Goal: Information Seeking & Learning: Learn about a topic

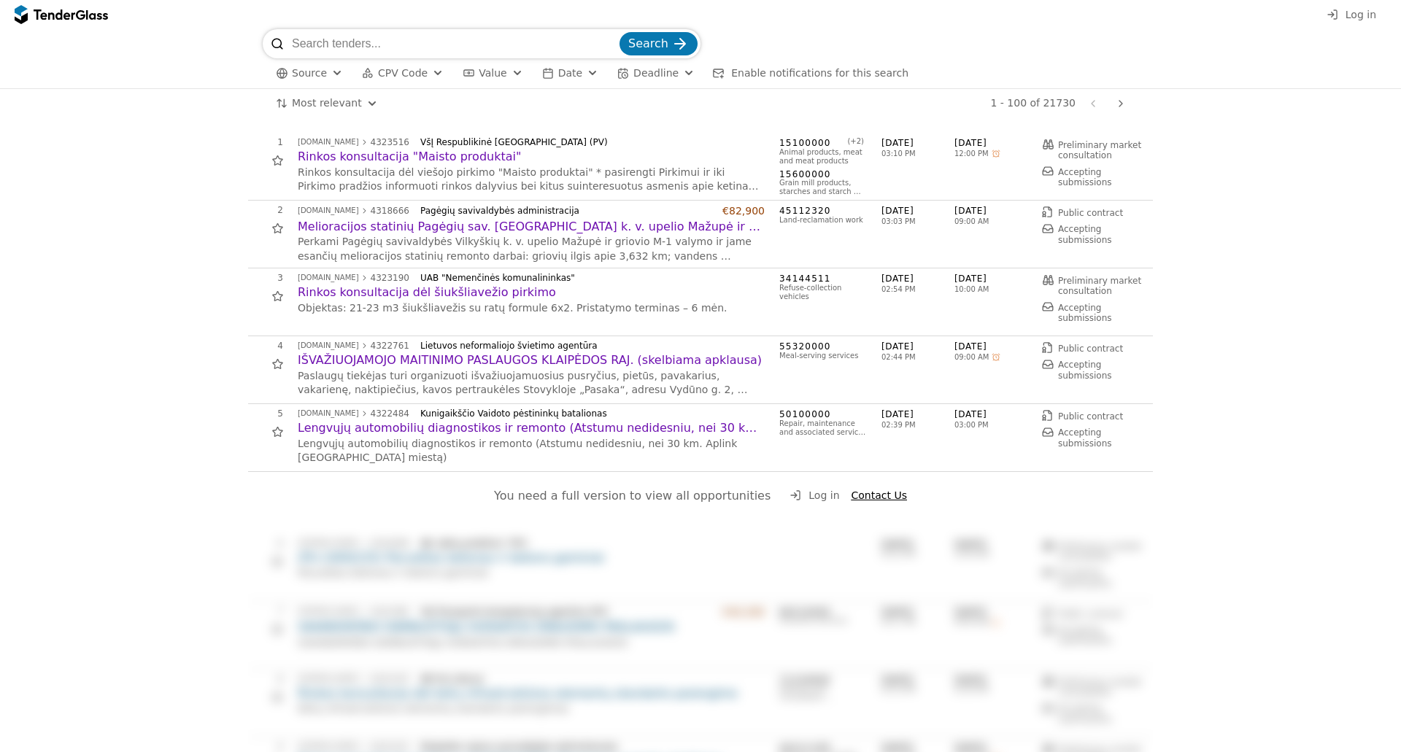
click at [517, 72] on div "Source CPV Code Type Buyer Value Date Deadline Enable notifications for this se…" at bounding box center [701, 73] width 876 height 30
click at [505, 72] on div "button" at bounding box center [517, 73] width 53 height 50
click at [504, 70] on div "button" at bounding box center [517, 73] width 53 height 50
click at [392, 73] on span "CPV Code" at bounding box center [403, 73] width 50 height 12
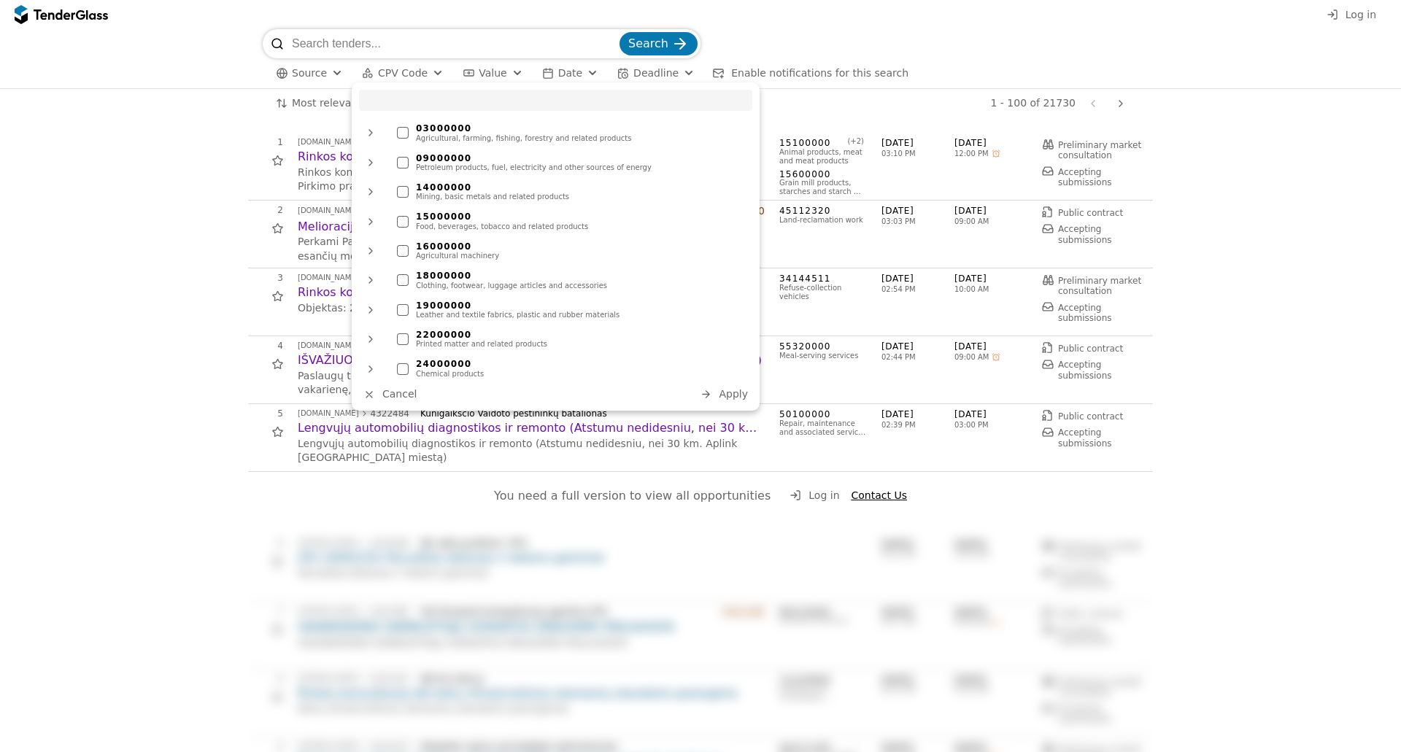
click at [406, 70] on span "CPV Code" at bounding box center [403, 73] width 50 height 12
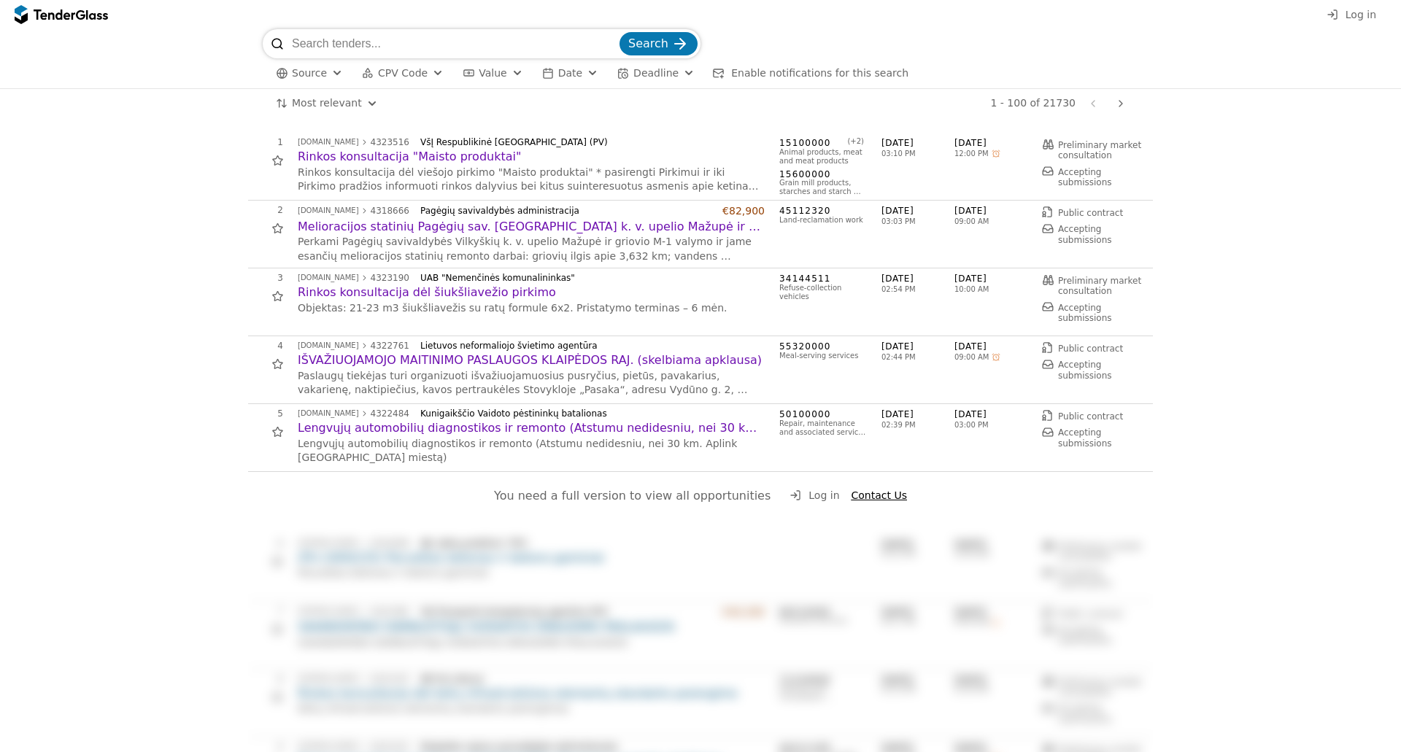
click at [406, 70] on span "CPV Code" at bounding box center [403, 73] width 50 height 12
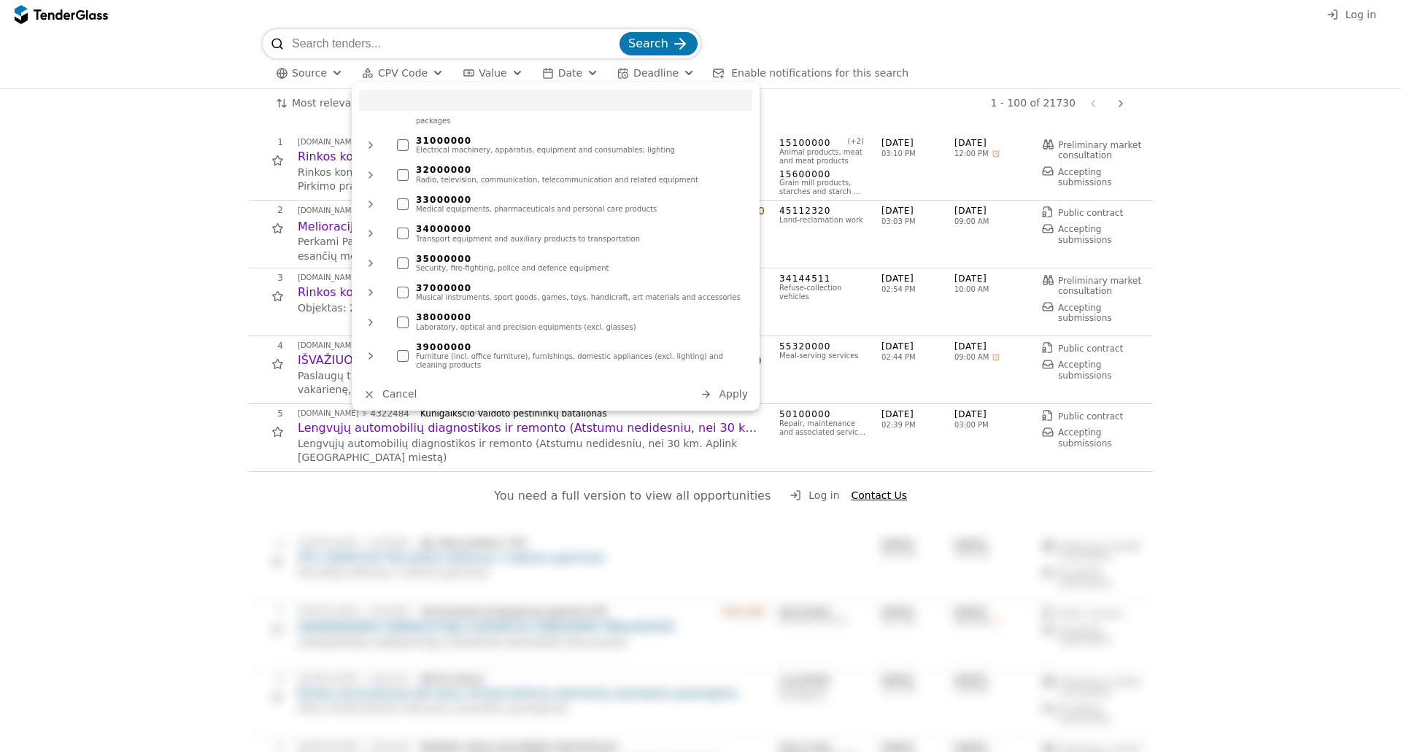
scroll to position [54, 0]
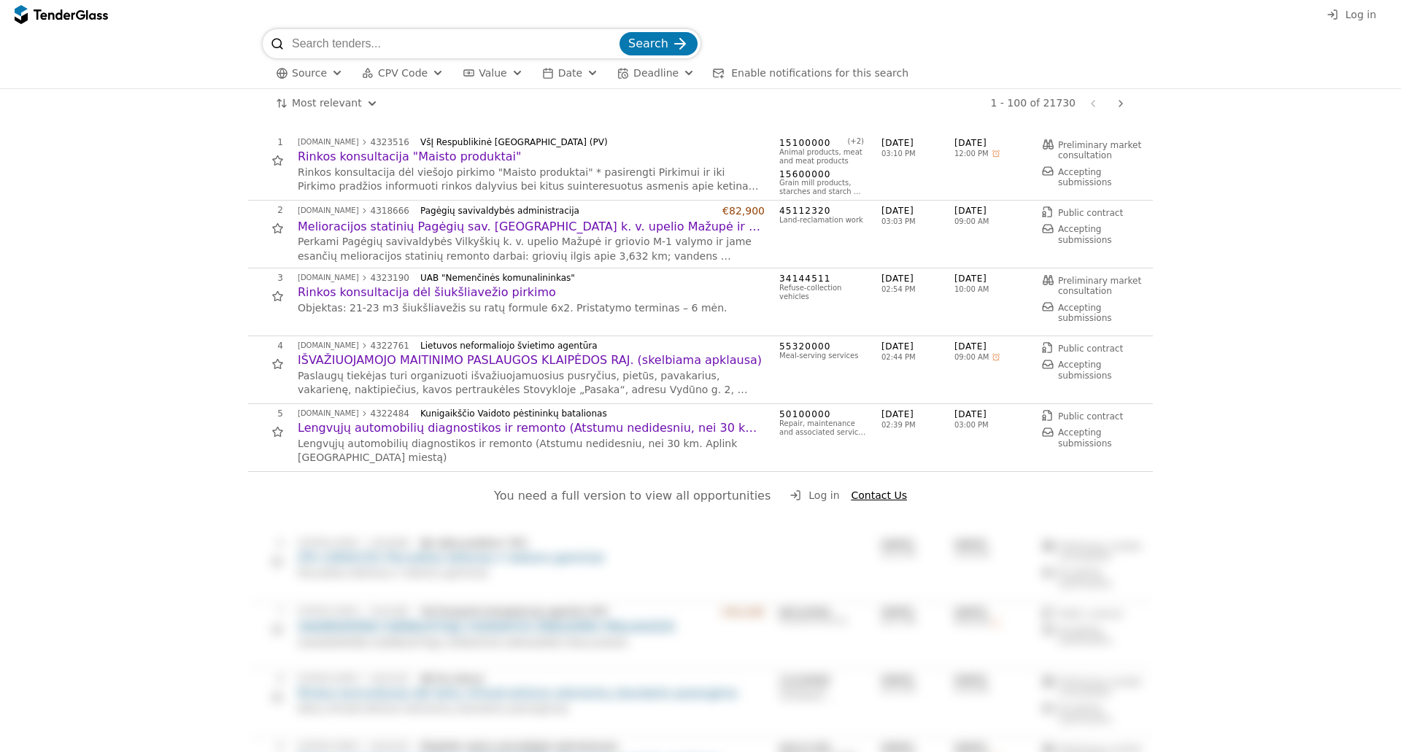
click at [321, 77] on span "Source" at bounding box center [309, 73] width 35 height 12
click at [344, 103] on div at bounding box center [340, 102] width 11 height 7
click at [396, 72] on span "CPV Code" at bounding box center [403, 73] width 50 height 12
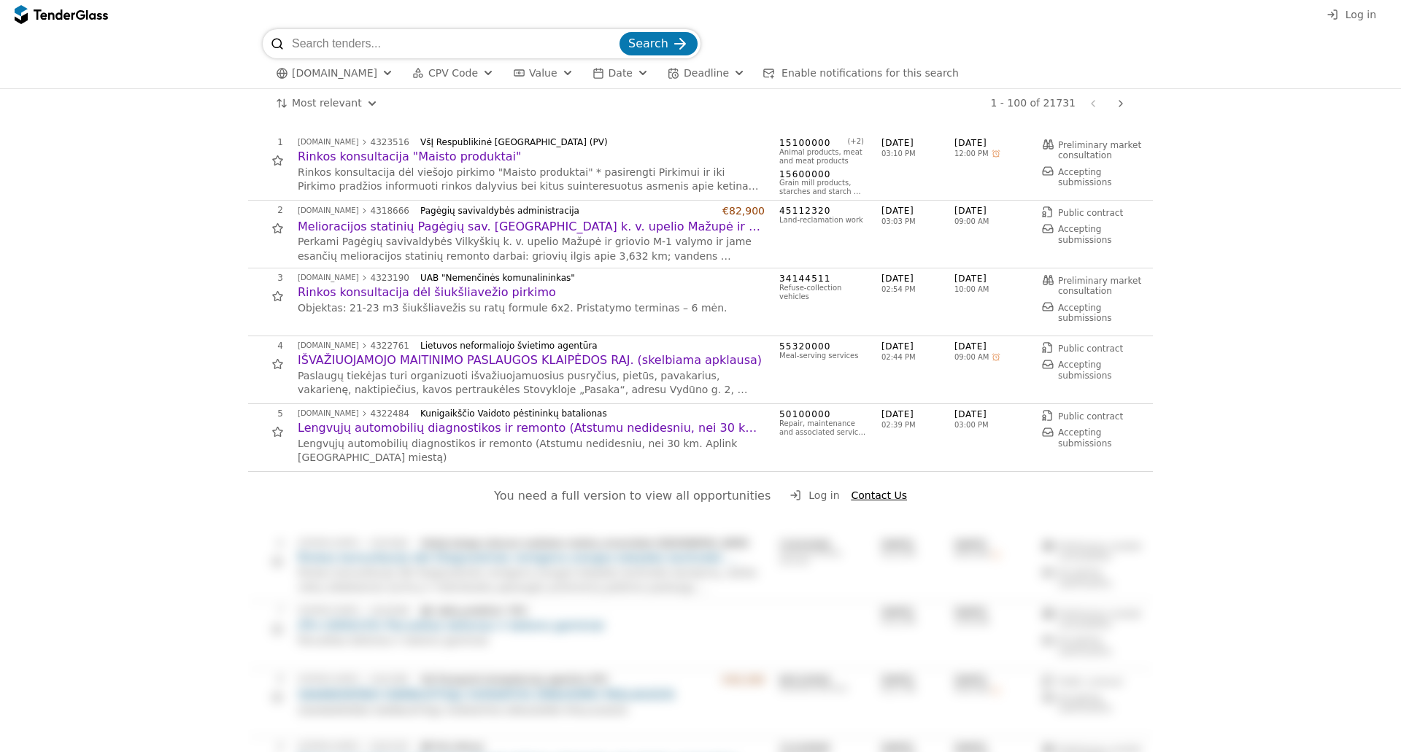
click at [458, 76] on span "CPV Code" at bounding box center [453, 73] width 50 height 12
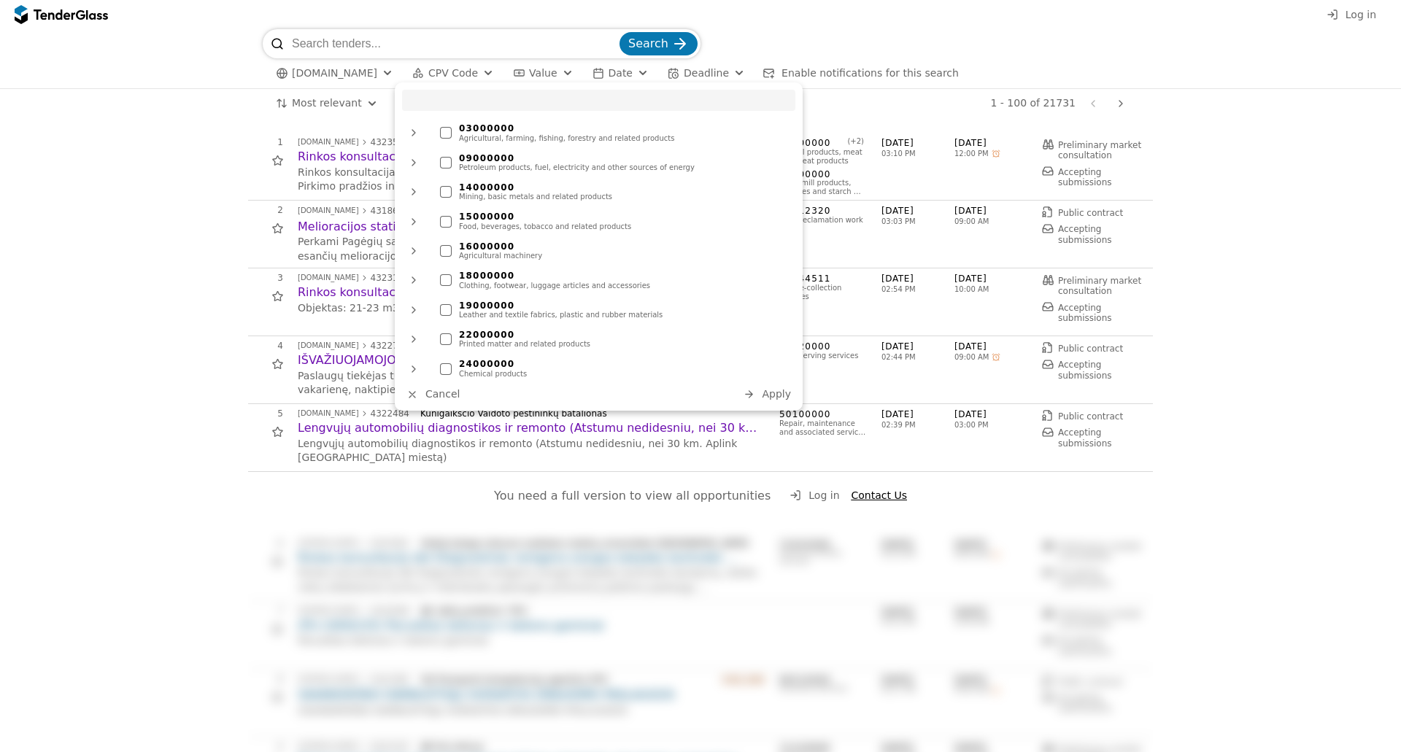
click at [533, 134] on div "Agricultural, farming, fishing, forestry and related products" at bounding box center [623, 138] width 329 height 9
click at [777, 388] on span "Apply" at bounding box center [776, 394] width 29 height 12
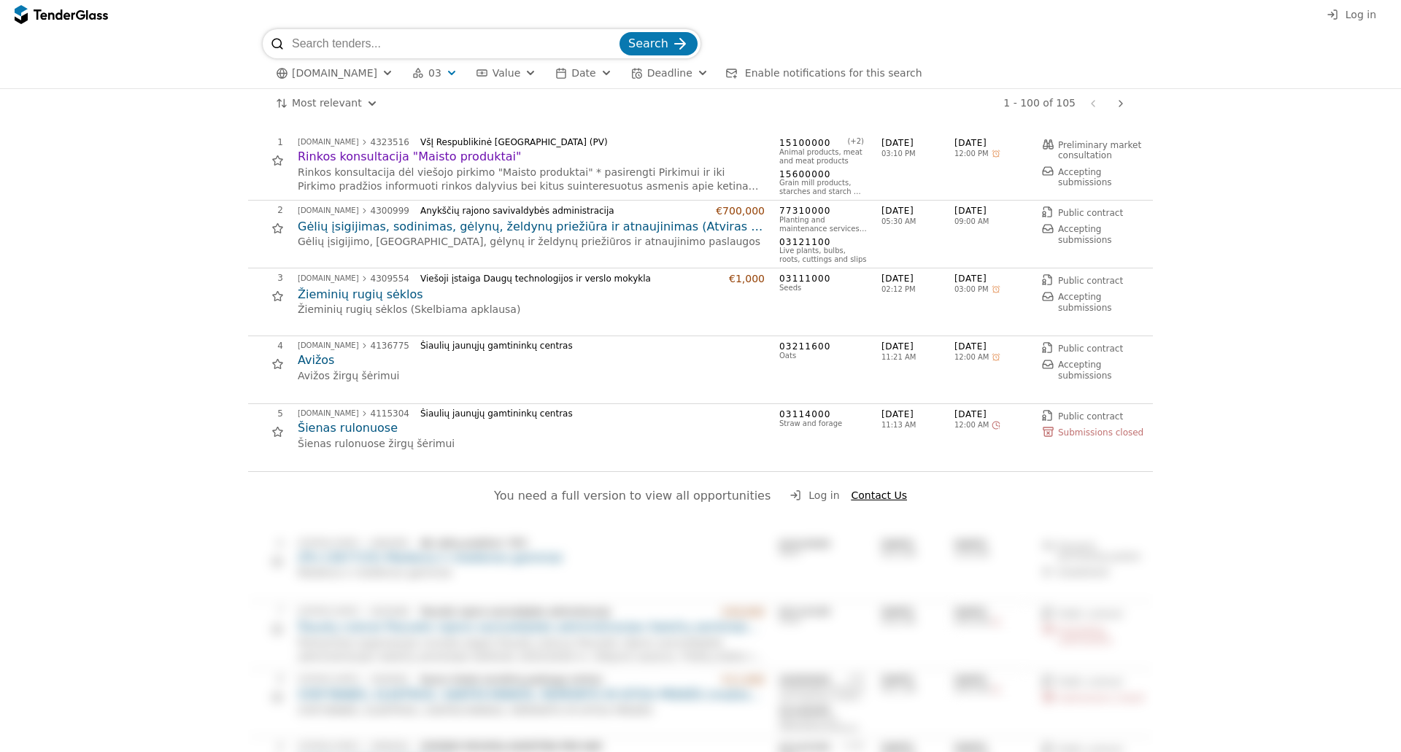
click at [354, 49] on input "search" at bounding box center [454, 43] width 325 height 29
click at [366, 76] on button "[DOMAIN_NAME]" at bounding box center [334, 73] width 129 height 18
click at [371, 74] on div "button" at bounding box center [387, 73] width 53 height 50
click at [361, 72] on span "[DOMAIN_NAME]" at bounding box center [334, 73] width 85 height 12
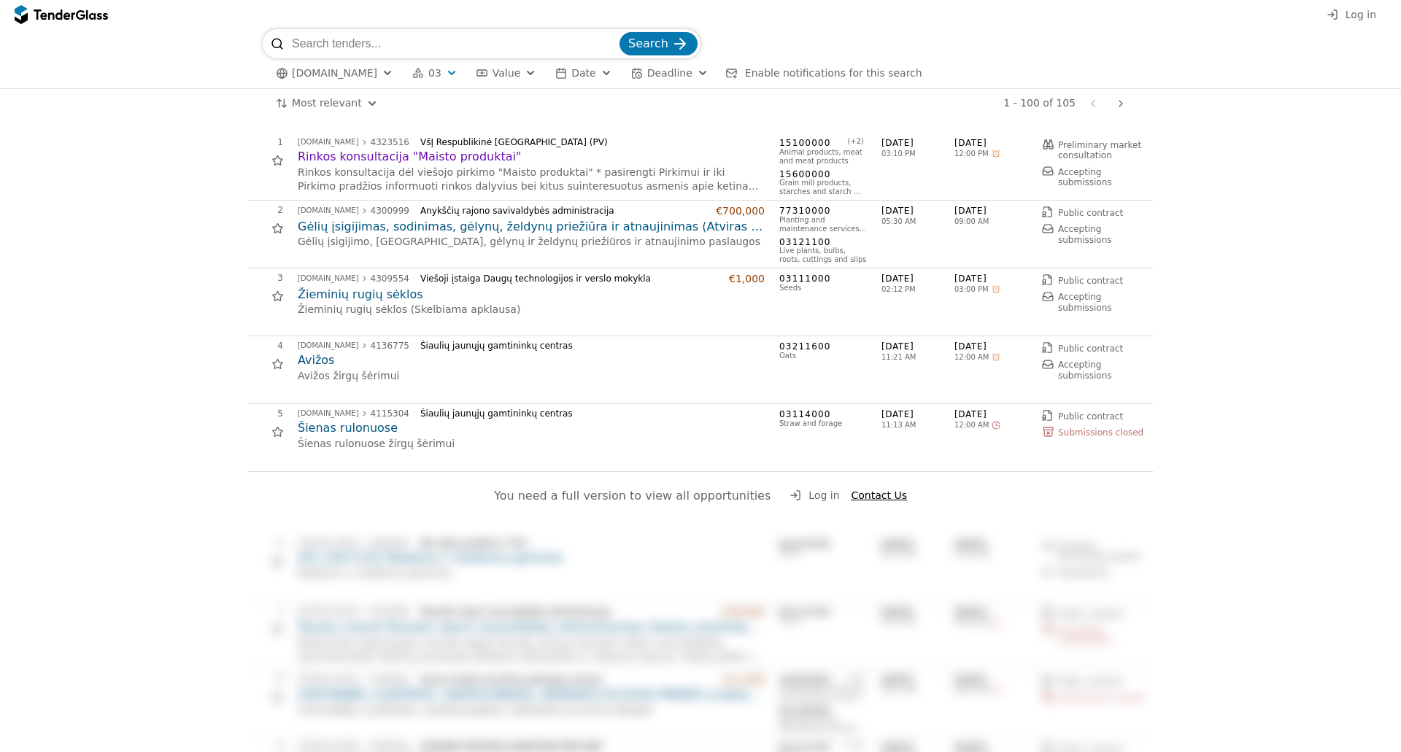
click at [439, 74] on div "button" at bounding box center [451, 73] width 53 height 50
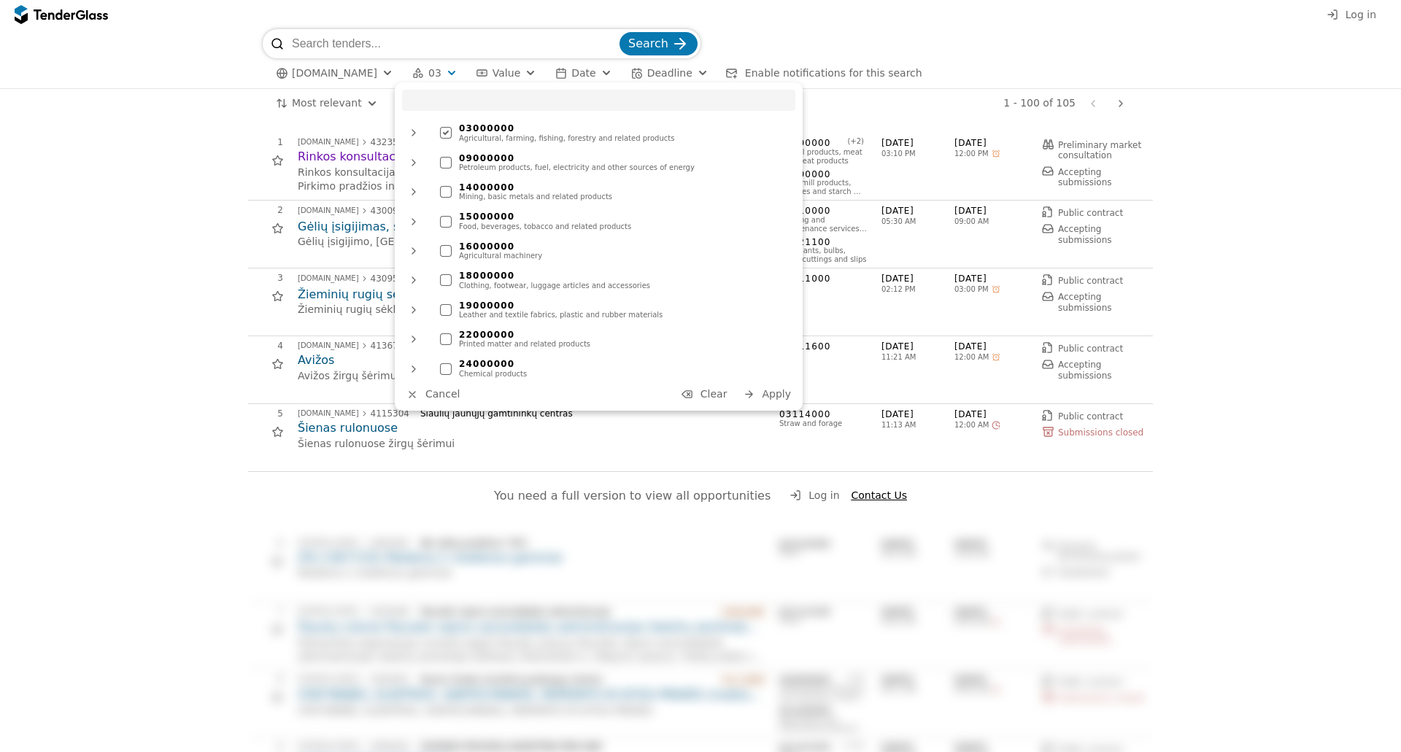
click at [439, 73] on div "button" at bounding box center [451, 73] width 53 height 50
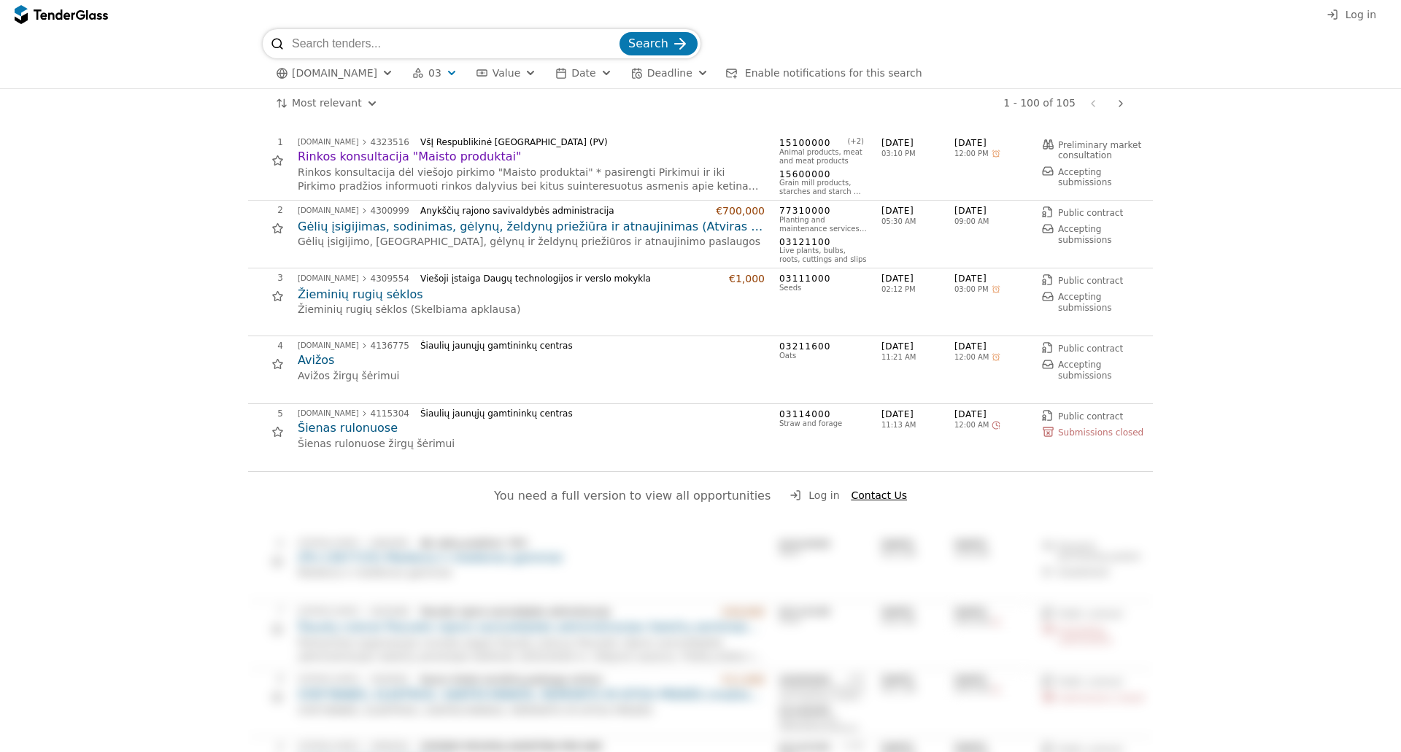
click at [677, 74] on div "button" at bounding box center [703, 73] width 53 height 50
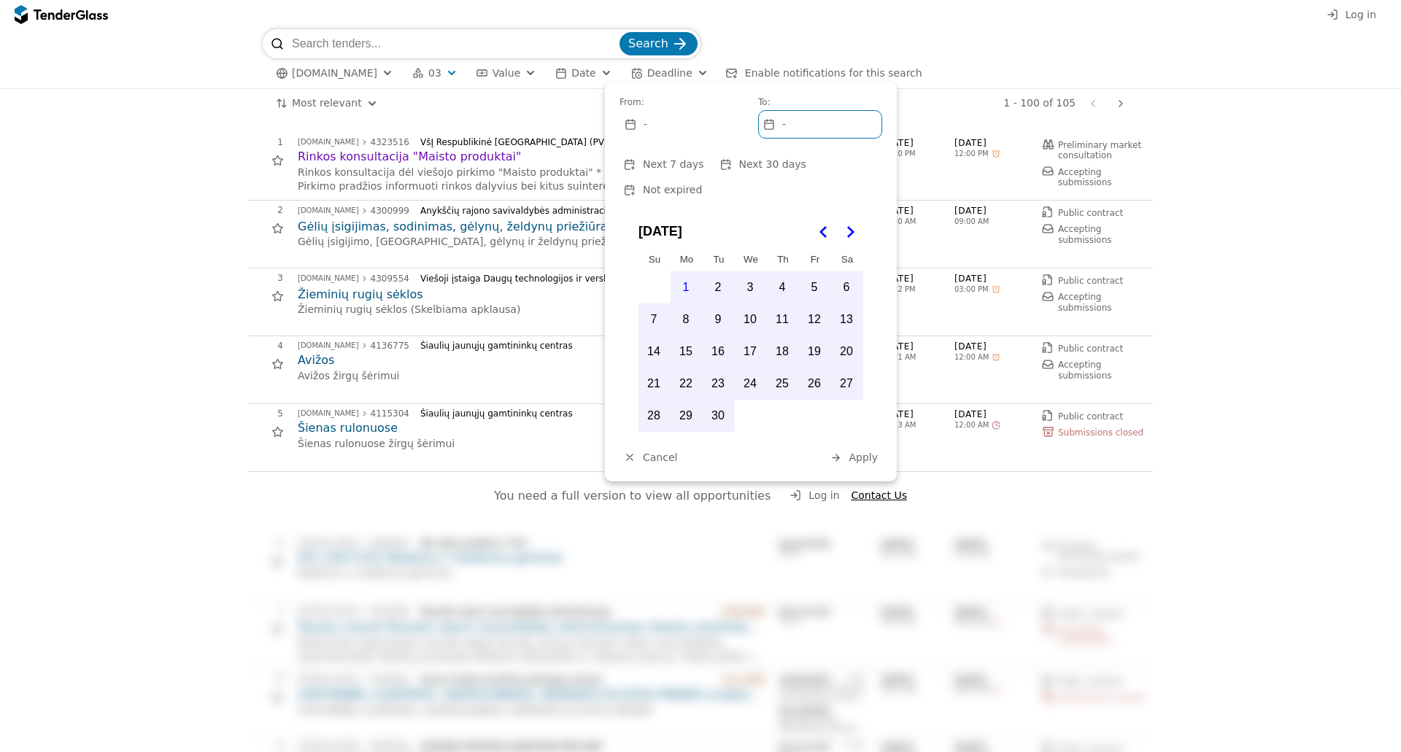
click at [677, 74] on div "button" at bounding box center [703, 73] width 53 height 50
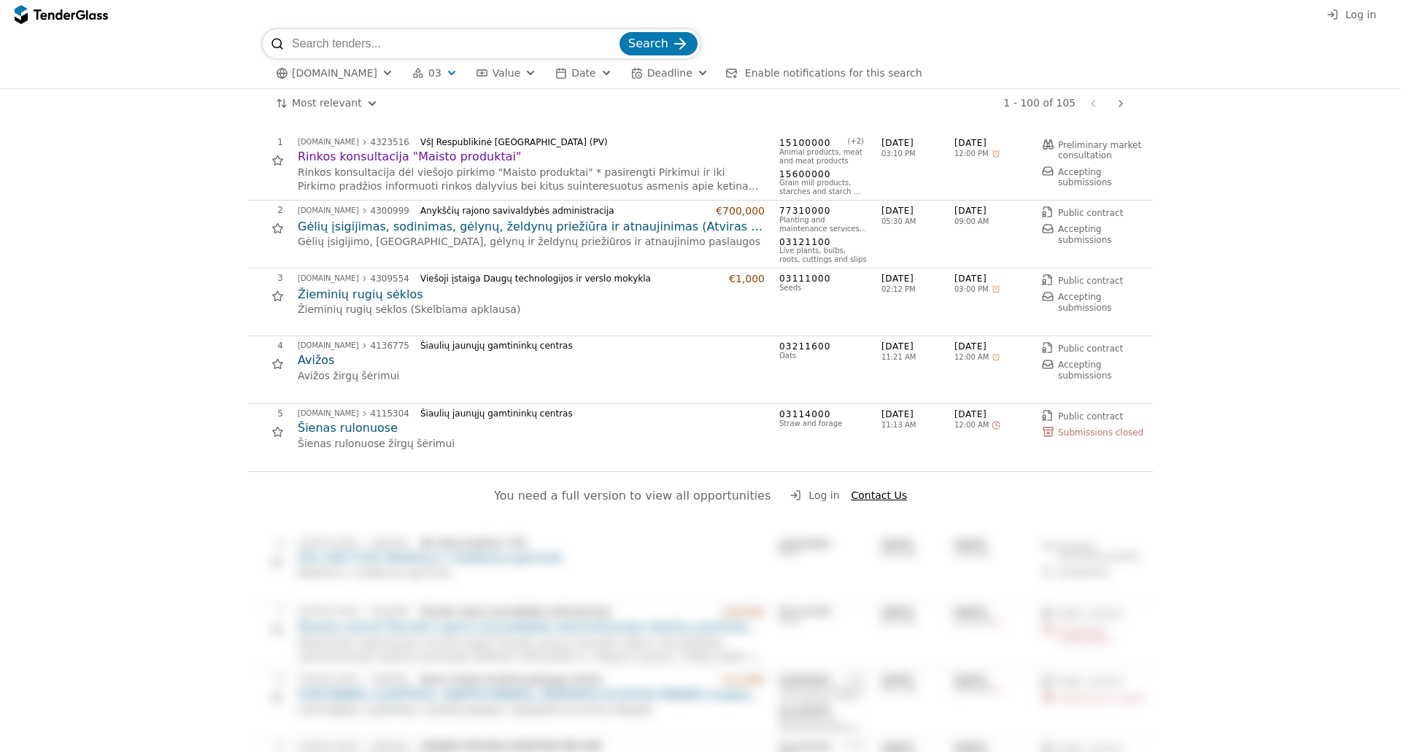
click at [601, 74] on div "viesiejipirkimai.lt 03 Type Buyer Value Date Deadline Enable notifications for …" at bounding box center [701, 73] width 876 height 30
click at [581, 72] on div "button" at bounding box center [606, 73] width 53 height 50
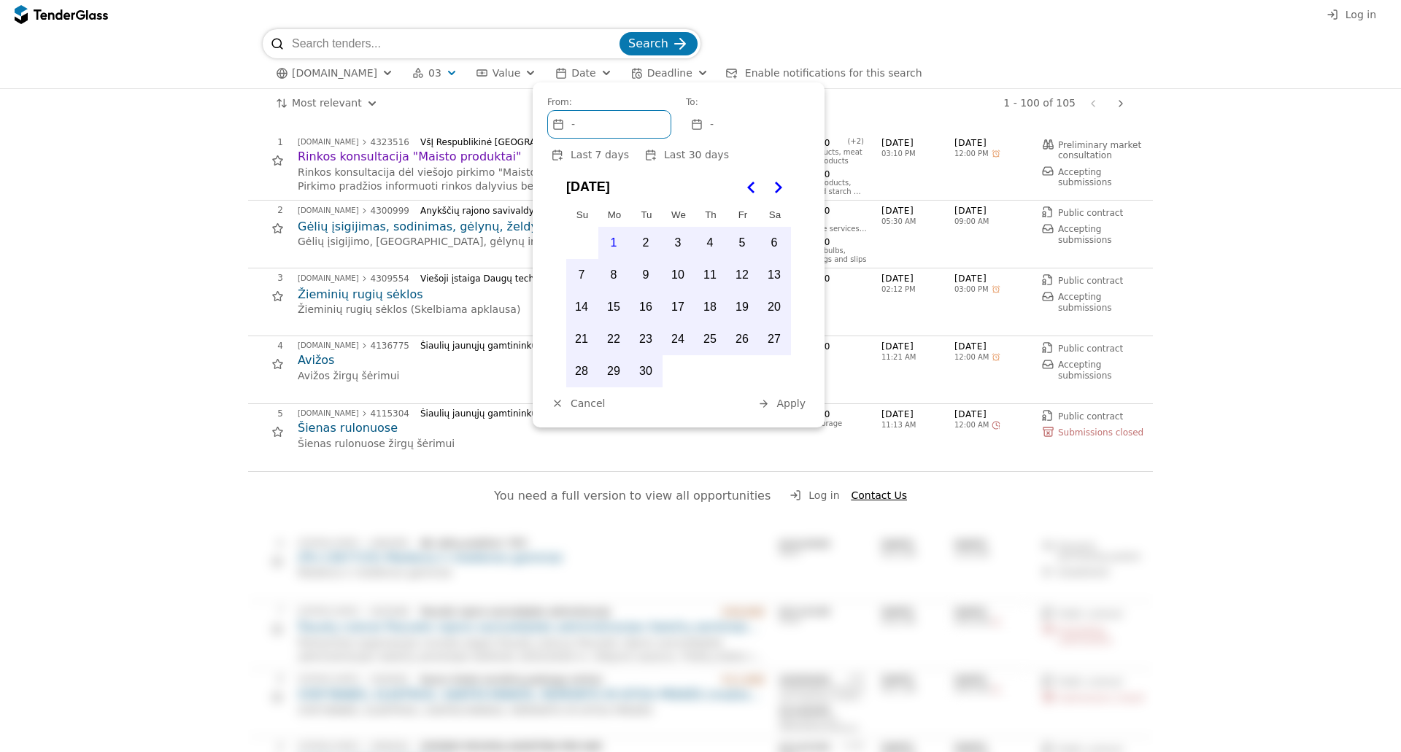
click at [581, 72] on div "button" at bounding box center [606, 73] width 53 height 50
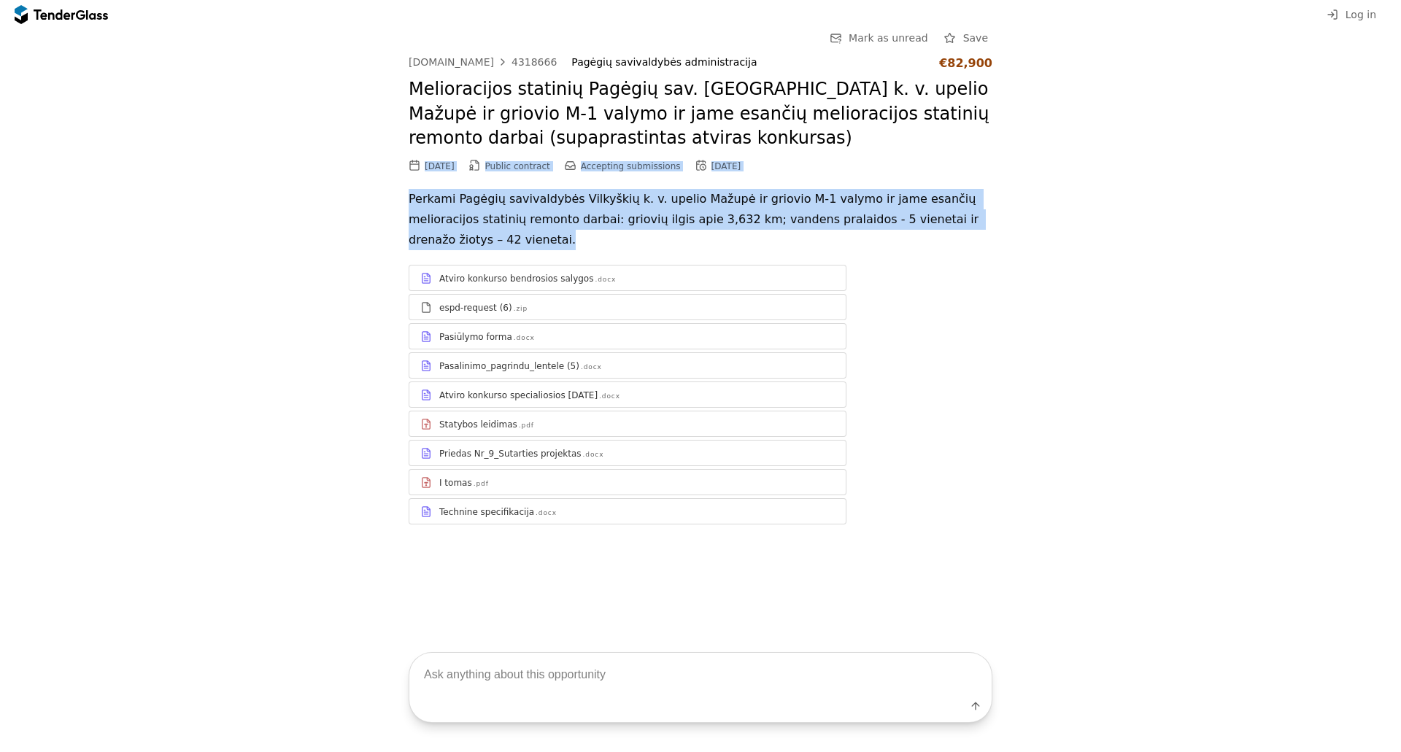
drag, startPoint x: 1010, startPoint y: 220, endPoint x: 416, endPoint y: 163, distance: 596.8
click at [416, 163] on div "Go Back Mark as unread Save viesiejipirkimai.lt 4318666 Pagėgių savivaldybės ad…" at bounding box center [700, 288] width 1387 height 518
click at [865, 166] on div "09/01/2025 Public contract Accepting submissions 09/12/2025" at bounding box center [701, 166] width 584 height 16
click at [859, 164] on div "09/01/2025 Public contract Accepting submissions 09/12/2025" at bounding box center [701, 166] width 584 height 16
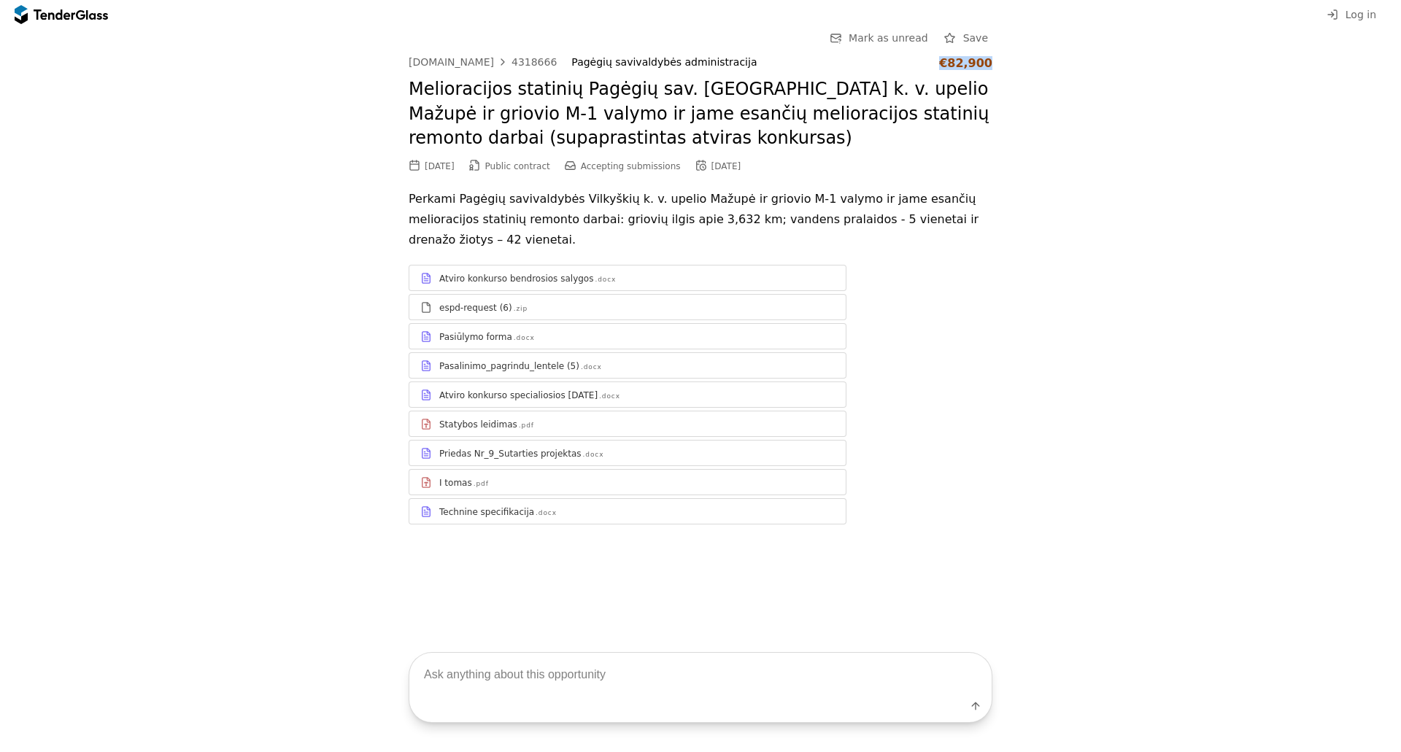
drag, startPoint x: 993, startPoint y: 61, endPoint x: 943, endPoint y: 61, distance: 49.6
click at [943, 61] on div "Go Back Mark as unread Save viesiejipirkimai.lt 4318666 Pagėgių savivaldybės ad…" at bounding box center [700, 288] width 1387 height 518
click at [1014, 76] on div "Go Back Mark as unread Save viesiejipirkimai.lt 4318666 Pagėgių savivaldybės ad…" at bounding box center [700, 288] width 1387 height 518
click at [1019, 70] on div "Go Back Mark as unread Save viesiejipirkimai.lt 4318666 Pagėgių savivaldybės ad…" at bounding box center [700, 288] width 1387 height 518
click at [987, 36] on span "Save" at bounding box center [975, 38] width 25 height 12
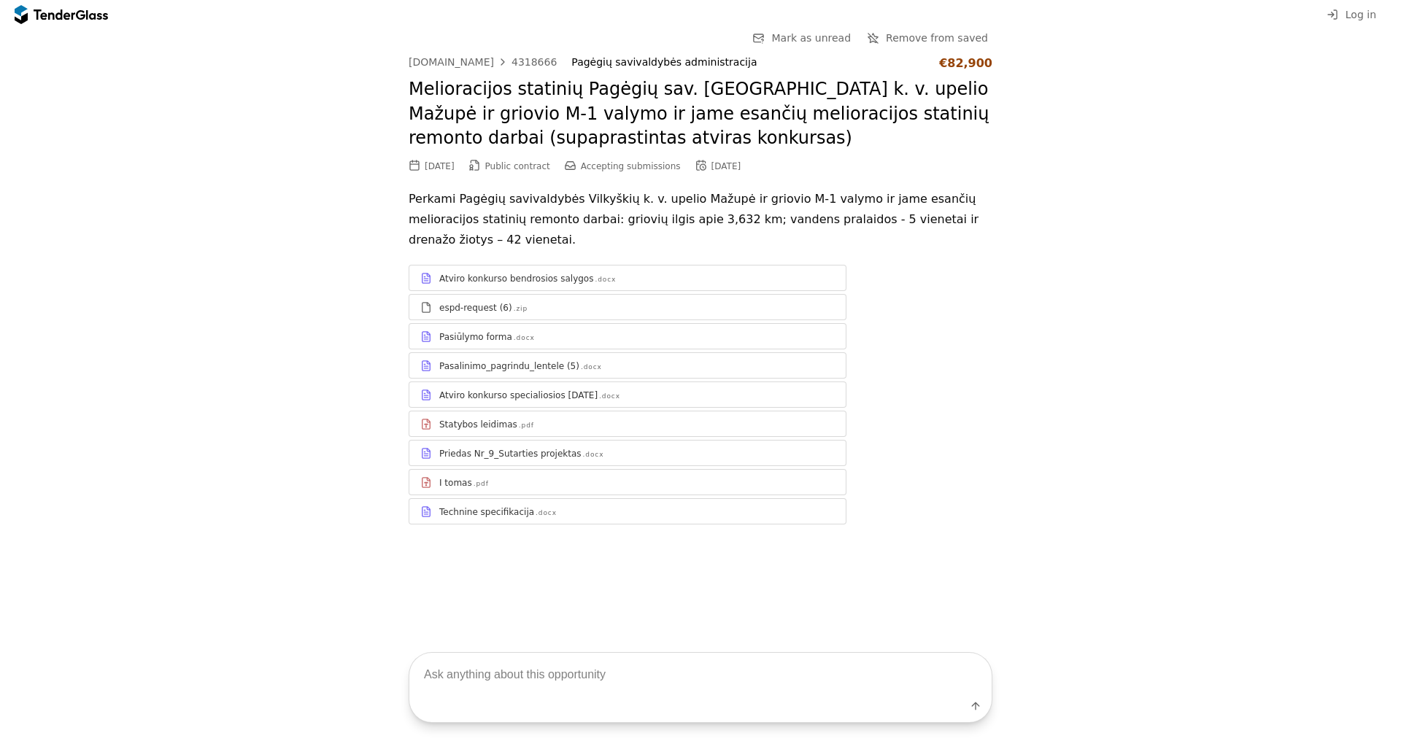
click at [81, 12] on div at bounding box center [80, 13] width 9 height 9
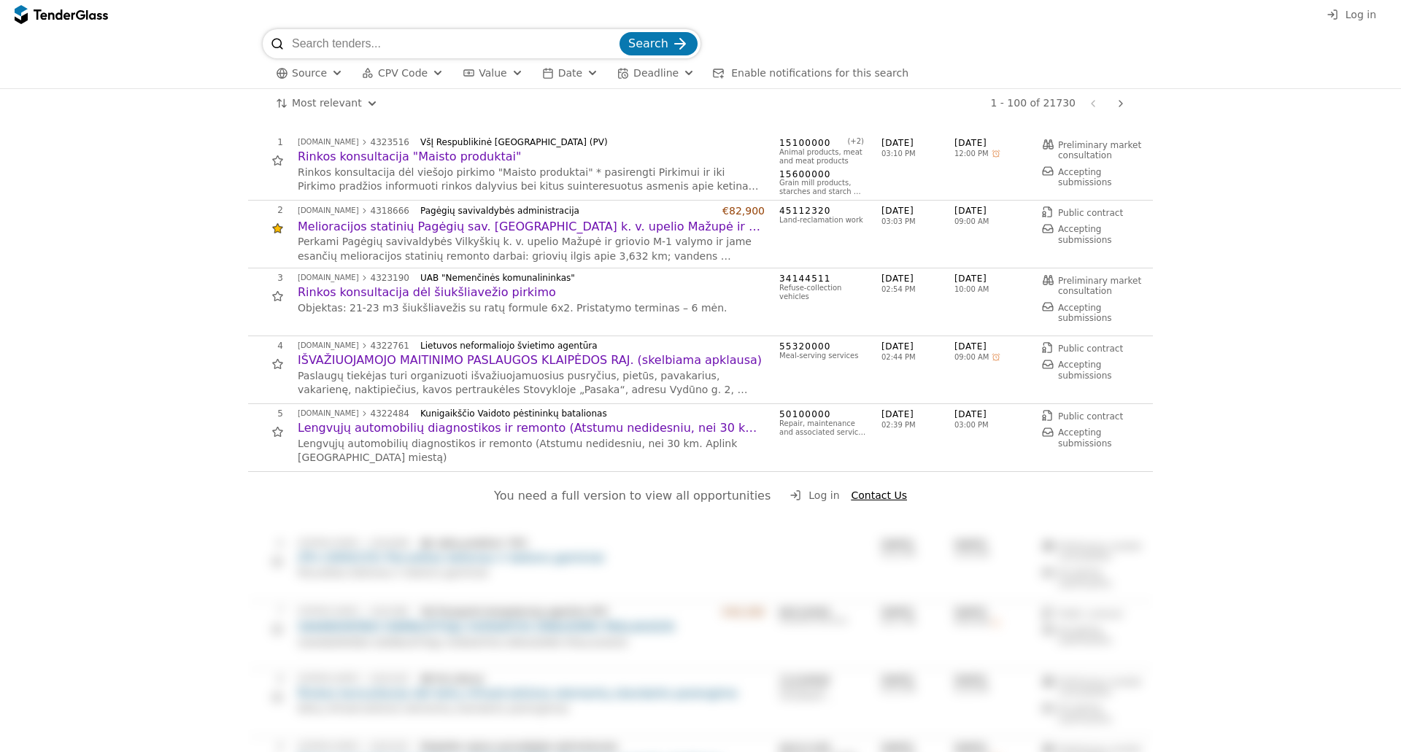
click at [1351, 13] on span "Log in" at bounding box center [1361, 15] width 31 height 12
click at [650, 429] on h2 "Lengvųjų automobilių diagnostikos ir remonto (Atstumu nedidesniu, nei 30 km. Ap…" at bounding box center [531, 428] width 467 height 16
click at [1084, 412] on span "Public contract" at bounding box center [1090, 417] width 65 height 10
click at [1076, 415] on span "Public contract" at bounding box center [1090, 417] width 65 height 10
click at [1034, 414] on div "5 viesiejipirkimai.lt 4322484 Kunigaikščio Vaidoto pėstininkų batalionas Lengvų…" at bounding box center [696, 438] width 896 height 58
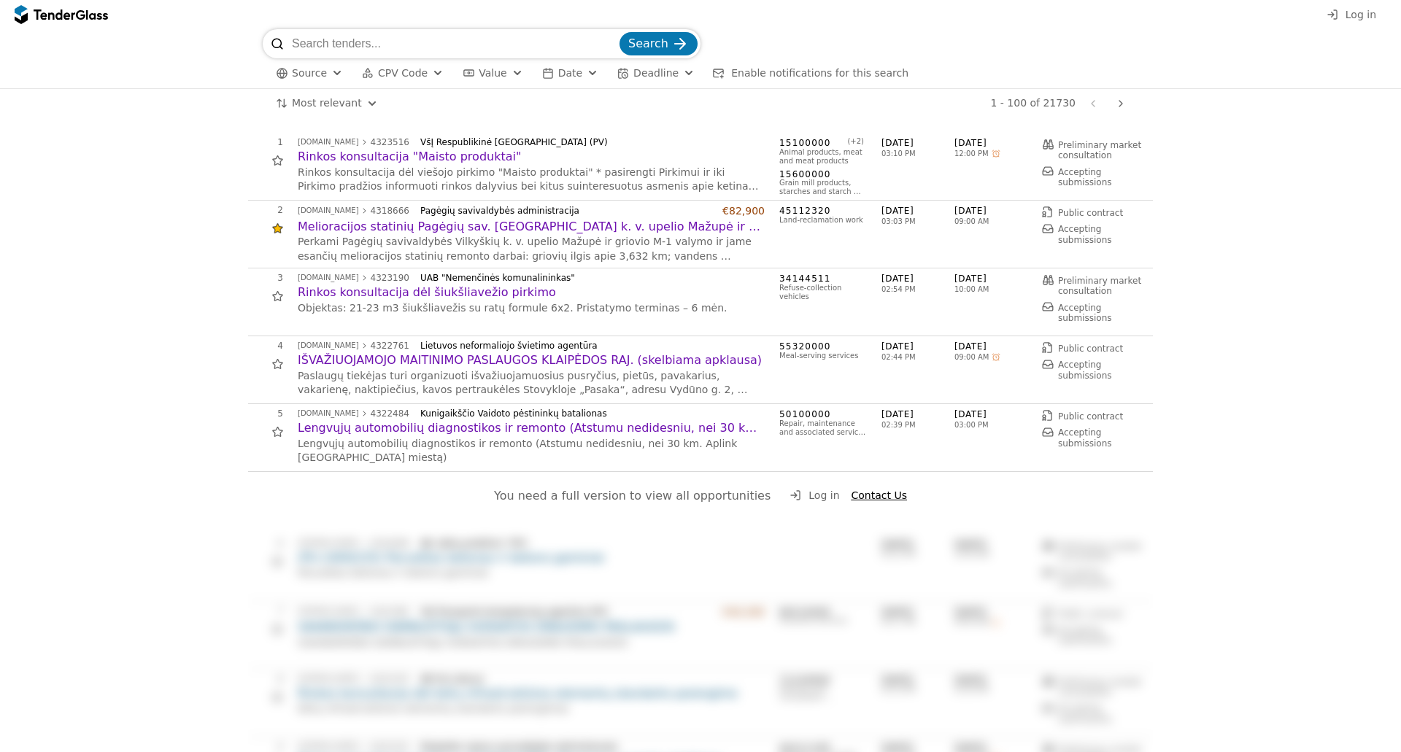
click at [1041, 417] on div at bounding box center [1047, 416] width 41 height 42
click at [271, 231] on div at bounding box center [277, 229] width 42 height 42
click at [271, 230] on div at bounding box center [277, 229] width 42 height 42
